Goal: Navigation & Orientation: Find specific page/section

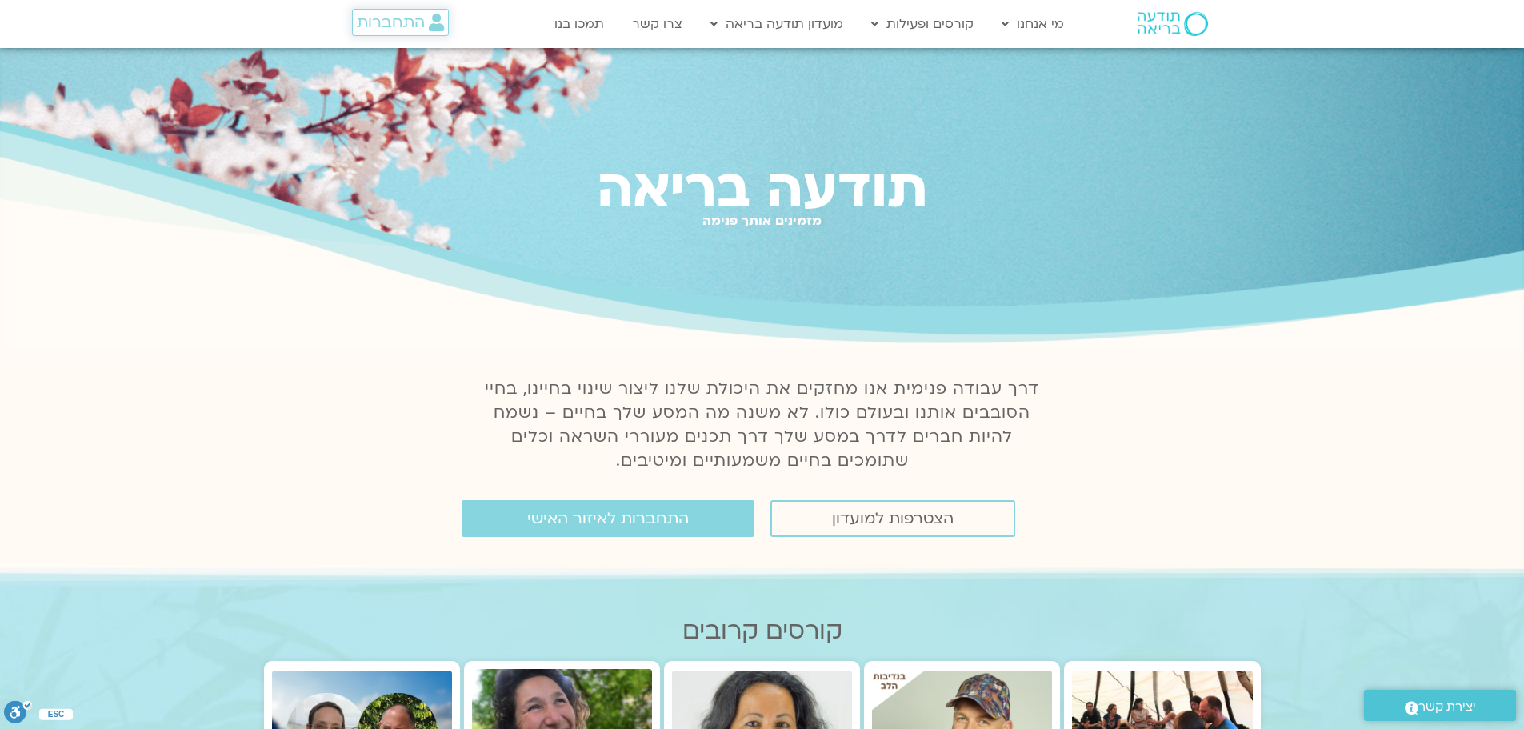
click at [419, 25] on span "התחברות" at bounding box center [391, 23] width 68 height 18
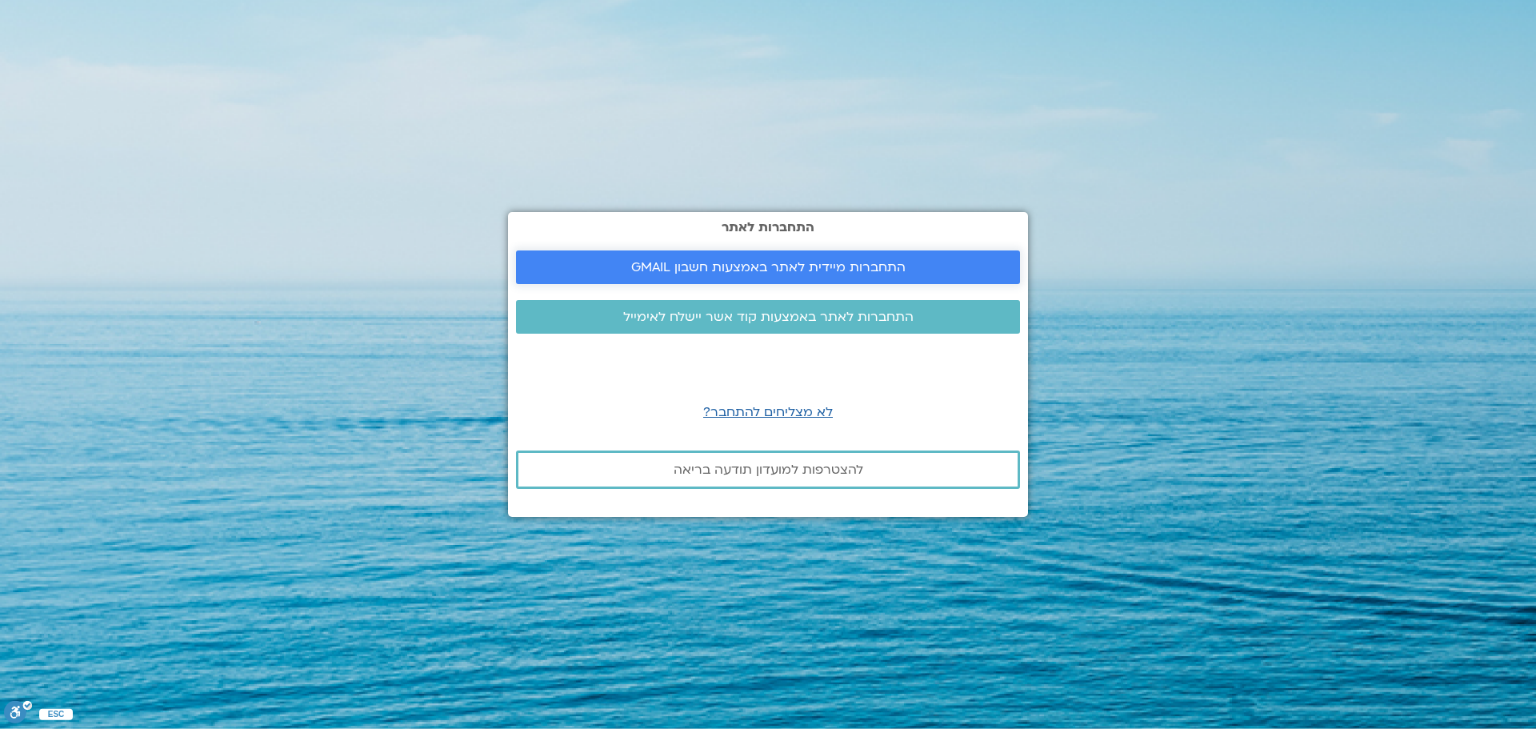
click at [864, 270] on span "התחברות מיידית לאתר באמצעות חשבון GMAIL" at bounding box center [768, 267] width 274 height 14
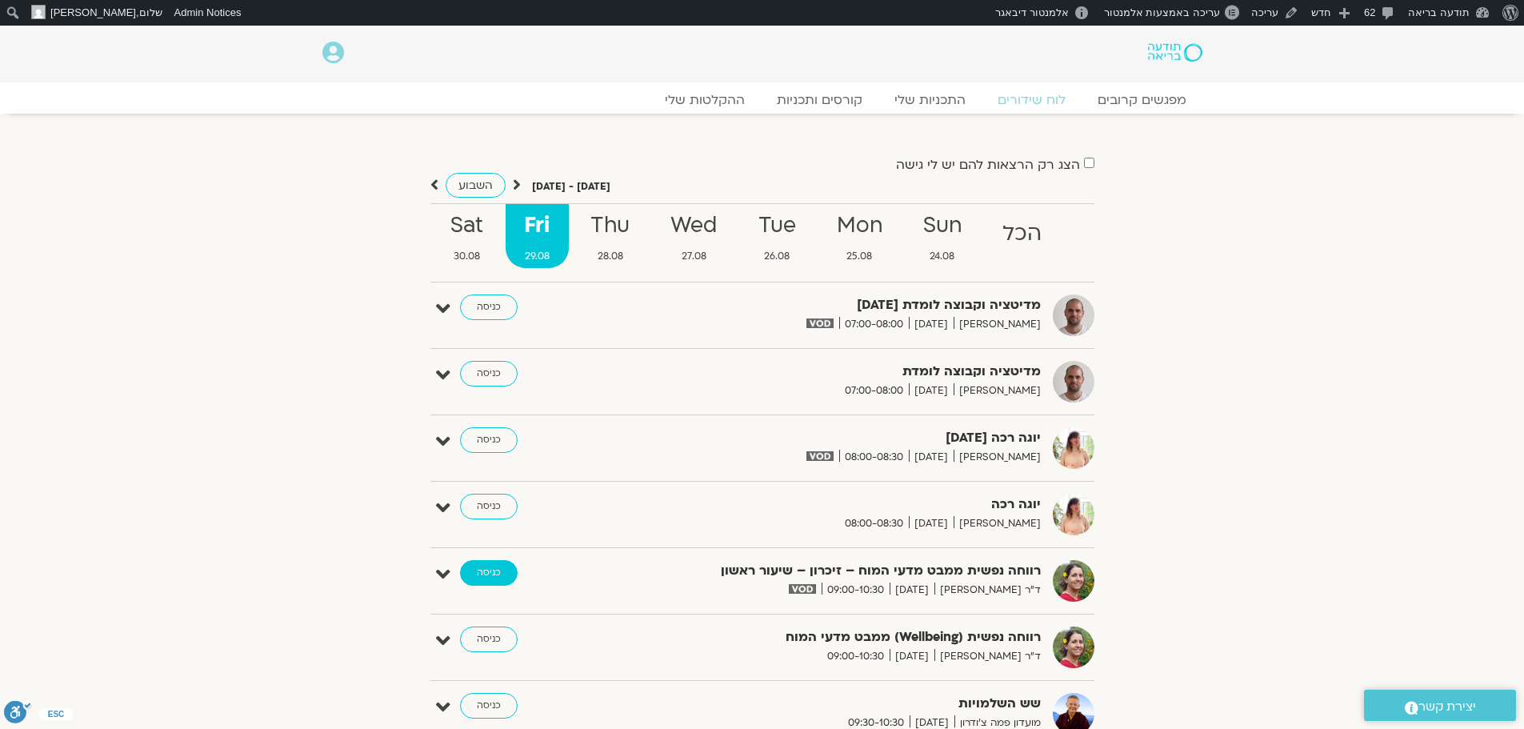
click at [490, 573] on link "כניסה" at bounding box center [489, 573] width 58 height 26
